Goal: Task Accomplishment & Management: Manage account settings

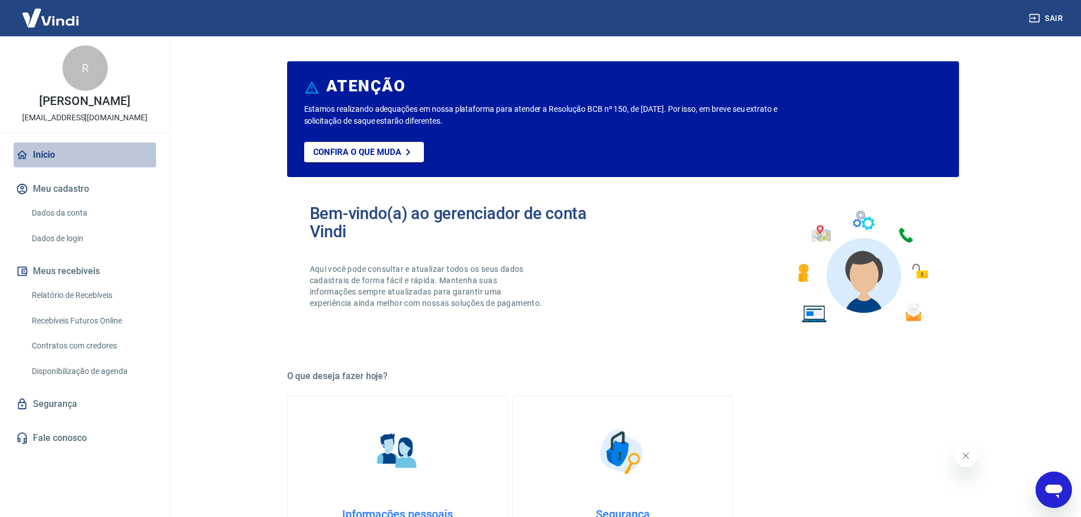
click at [35, 152] on link "Início" at bounding box center [85, 154] width 142 height 25
click at [58, 20] on img at bounding box center [51, 18] width 74 height 35
click at [362, 150] on p "Confira o que muda" at bounding box center [357, 152] width 88 height 10
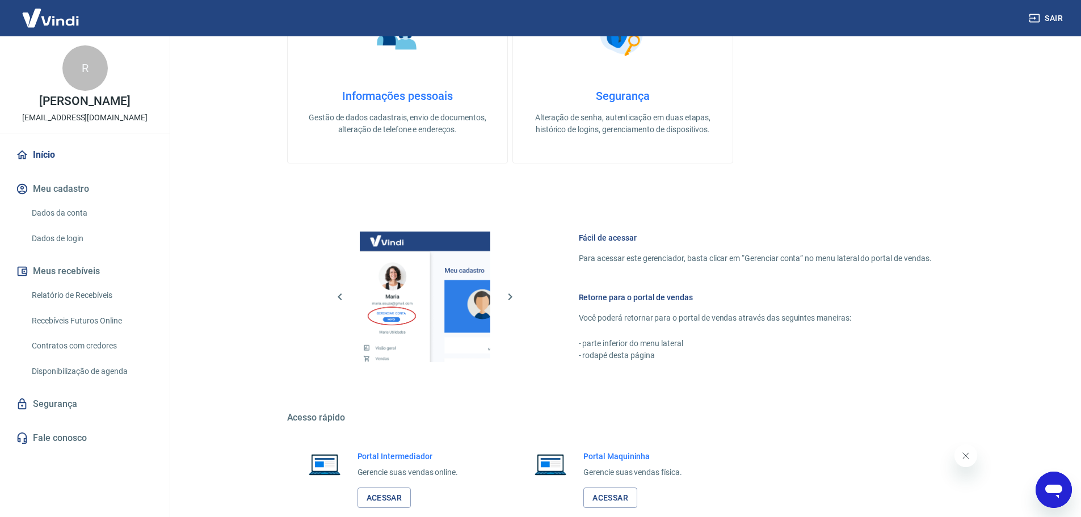
scroll to position [485, 0]
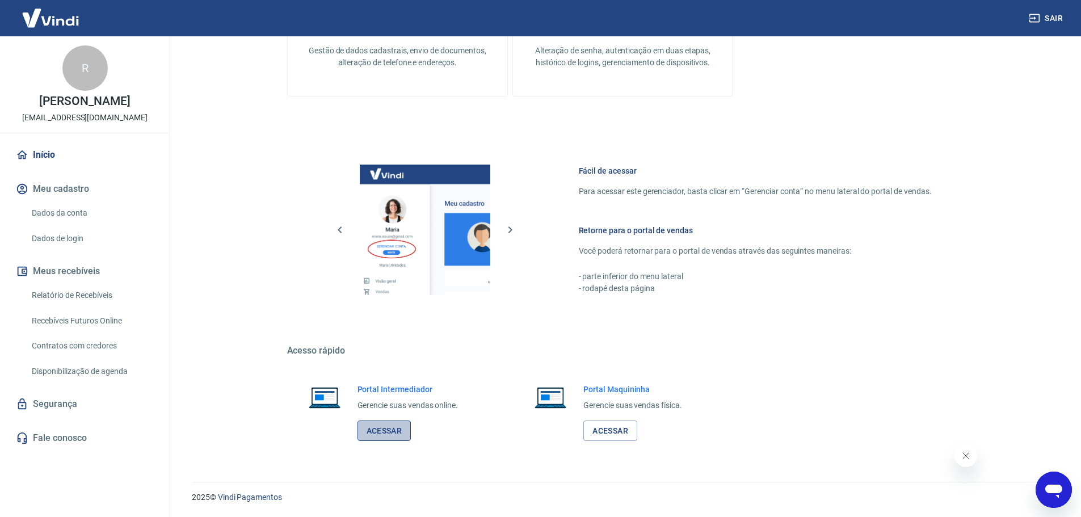
click at [384, 428] on link "Acessar" at bounding box center [385, 431] width 54 height 21
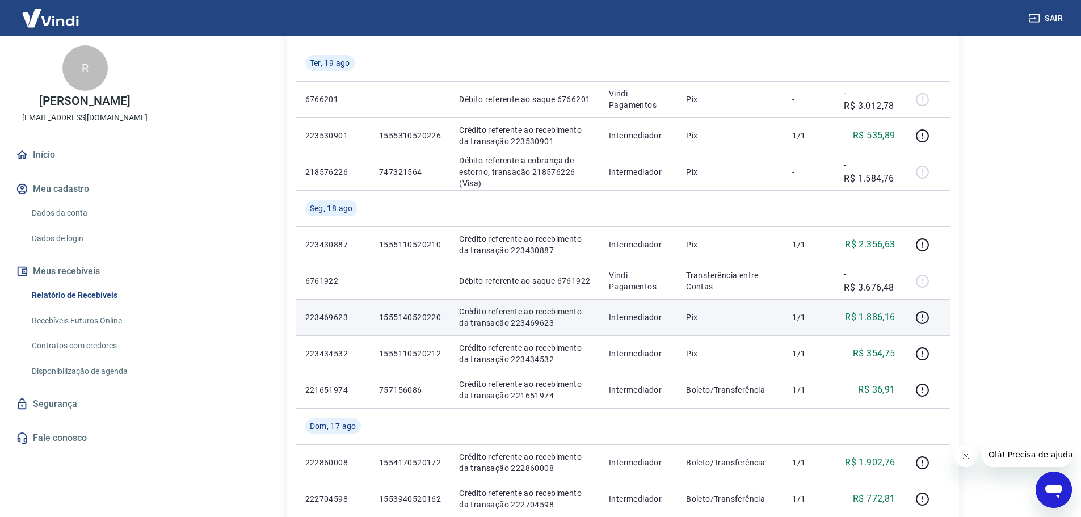
scroll to position [188, 0]
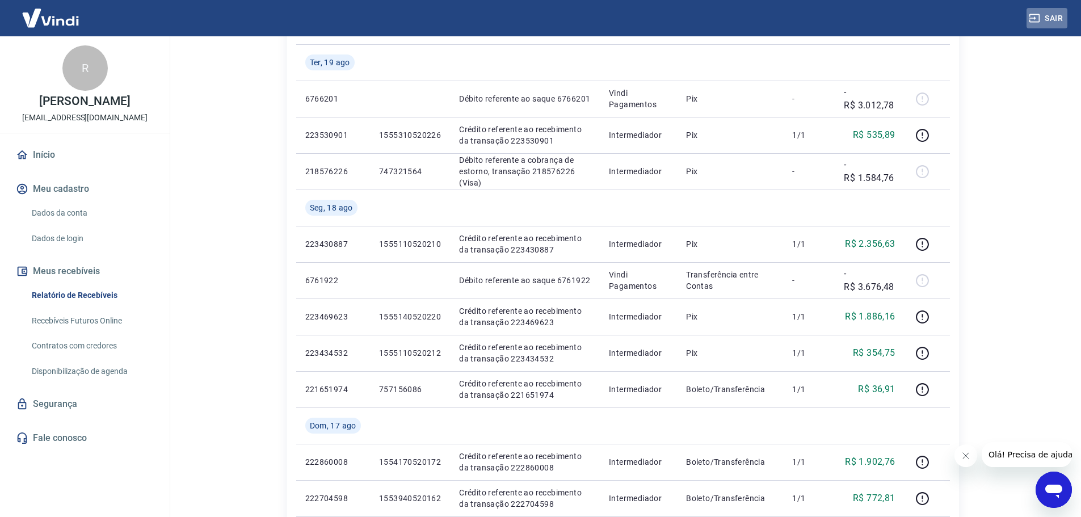
click at [1052, 18] on button "Sair" at bounding box center [1047, 18] width 41 height 21
